Goal: Task Accomplishment & Management: Use online tool/utility

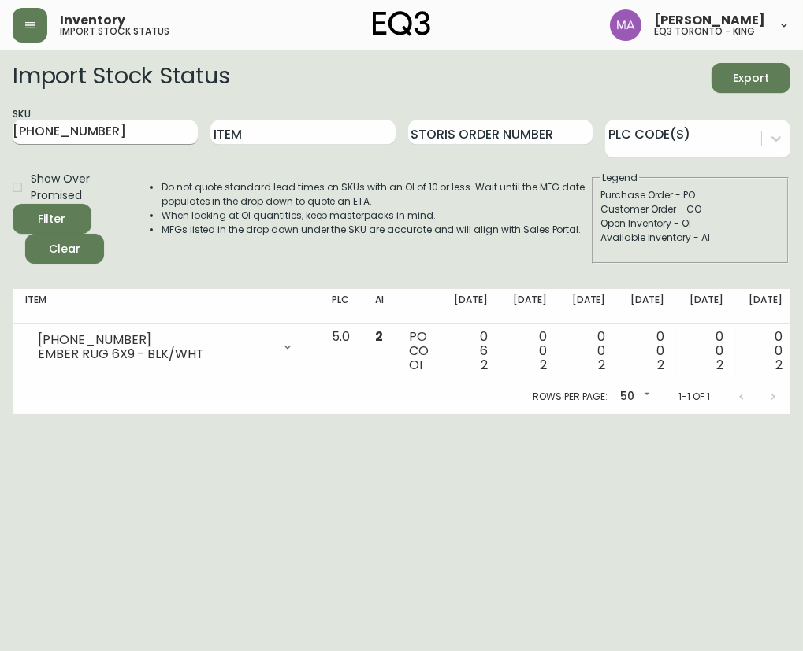
click at [106, 133] on input "[PHONE_NUMBER]" at bounding box center [105, 132] width 185 height 25
type input "3"
paste input "3020-627-16-A"
click at [13, 204] on button "Filter" at bounding box center [52, 219] width 79 height 30
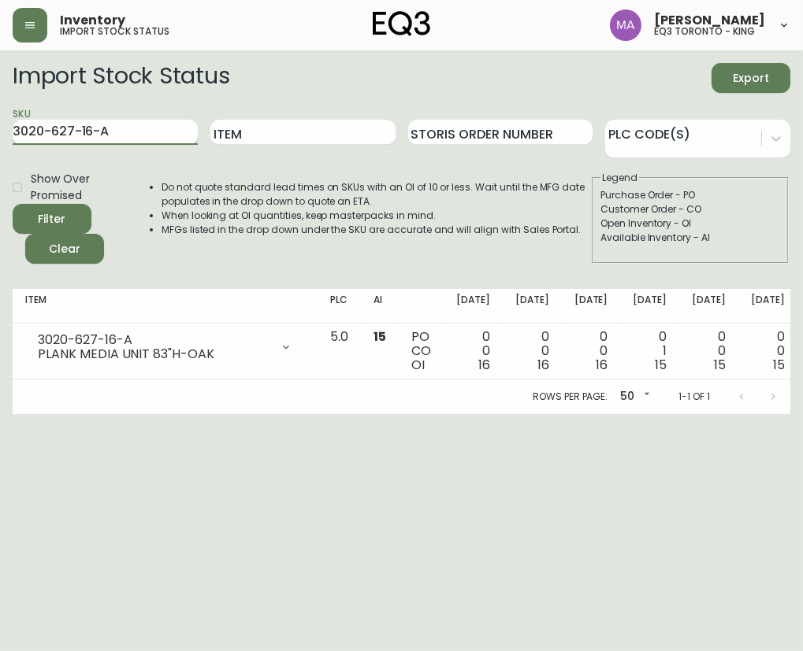
click at [157, 130] on input "3020-627-16-A" at bounding box center [105, 132] width 185 height 25
type input "3"
paste input "3020-640-16-B"
click at [13, 204] on button "Filter" at bounding box center [52, 219] width 79 height 30
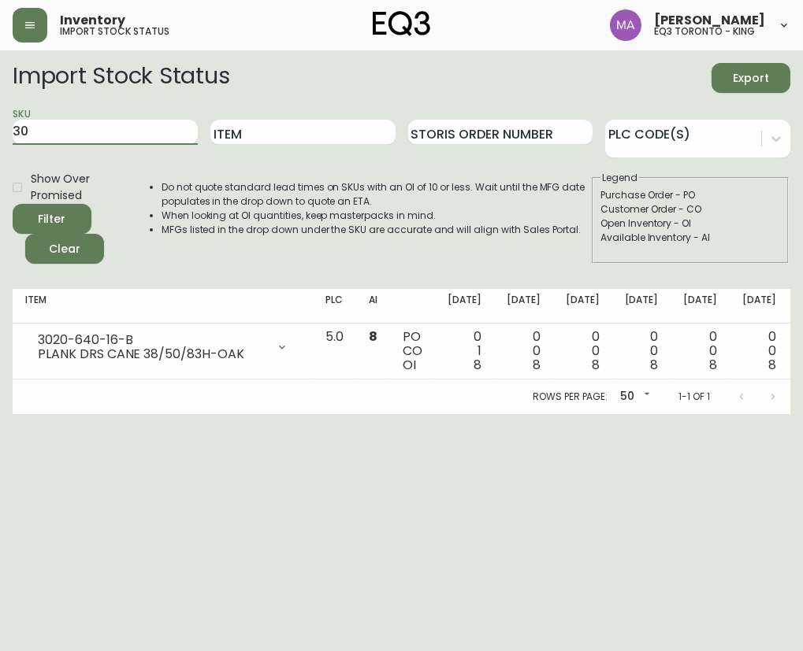
type input "3"
paste input "3020-631-16-B"
type input "3020-631-16-B"
click at [13, 204] on button "Filter" at bounding box center [52, 219] width 79 height 30
